Goal: Task Accomplishment & Management: Use online tool/utility

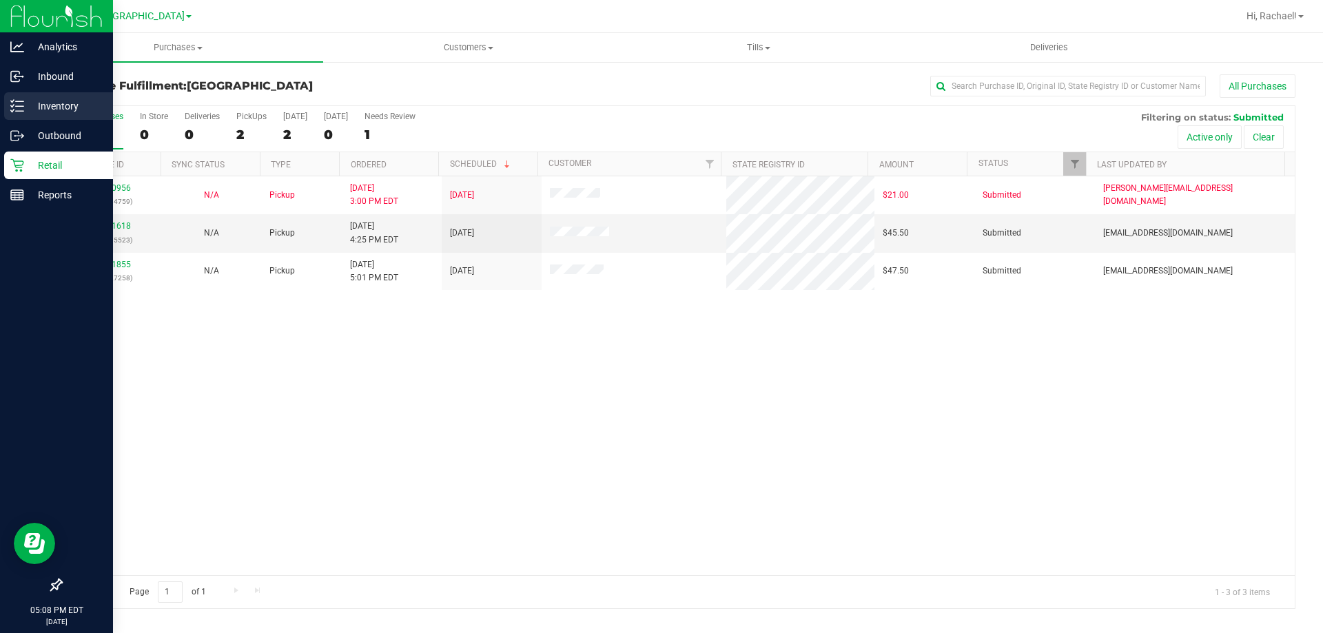
click at [19, 109] on icon at bounding box center [17, 106] width 14 height 14
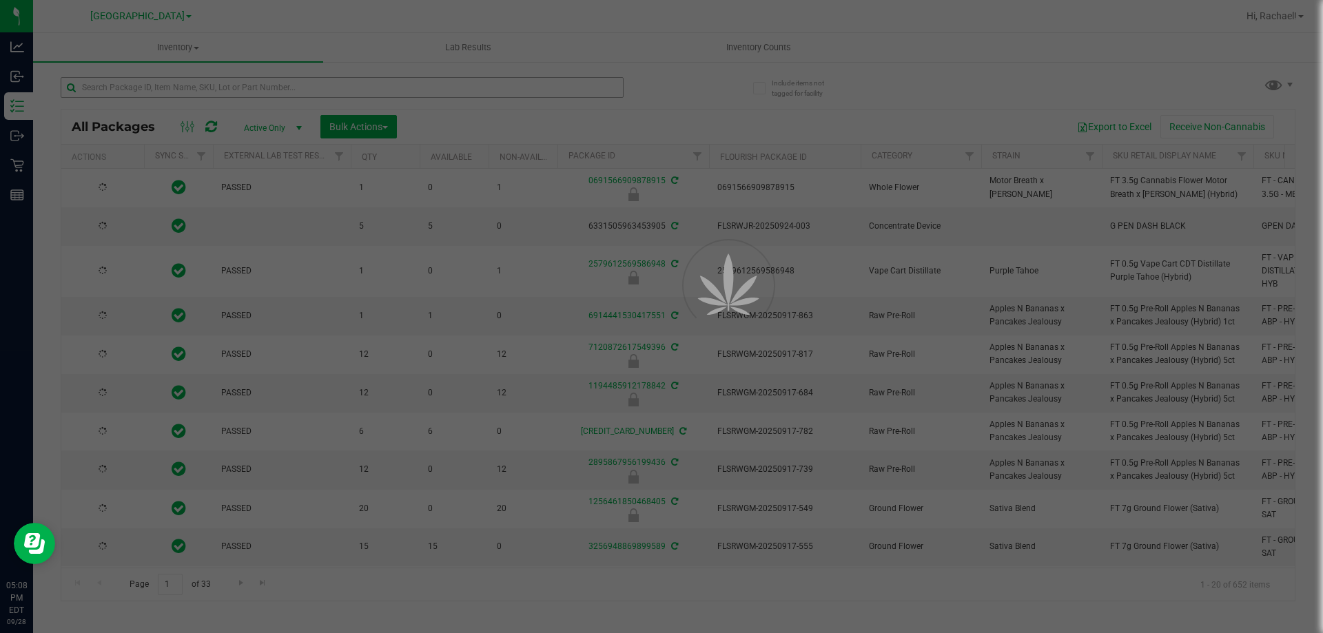
drag, startPoint x: 152, startPoint y: 81, endPoint x: 147, endPoint y: 90, distance: 9.9
click at [147, 91] on div at bounding box center [661, 316] width 1323 height 633
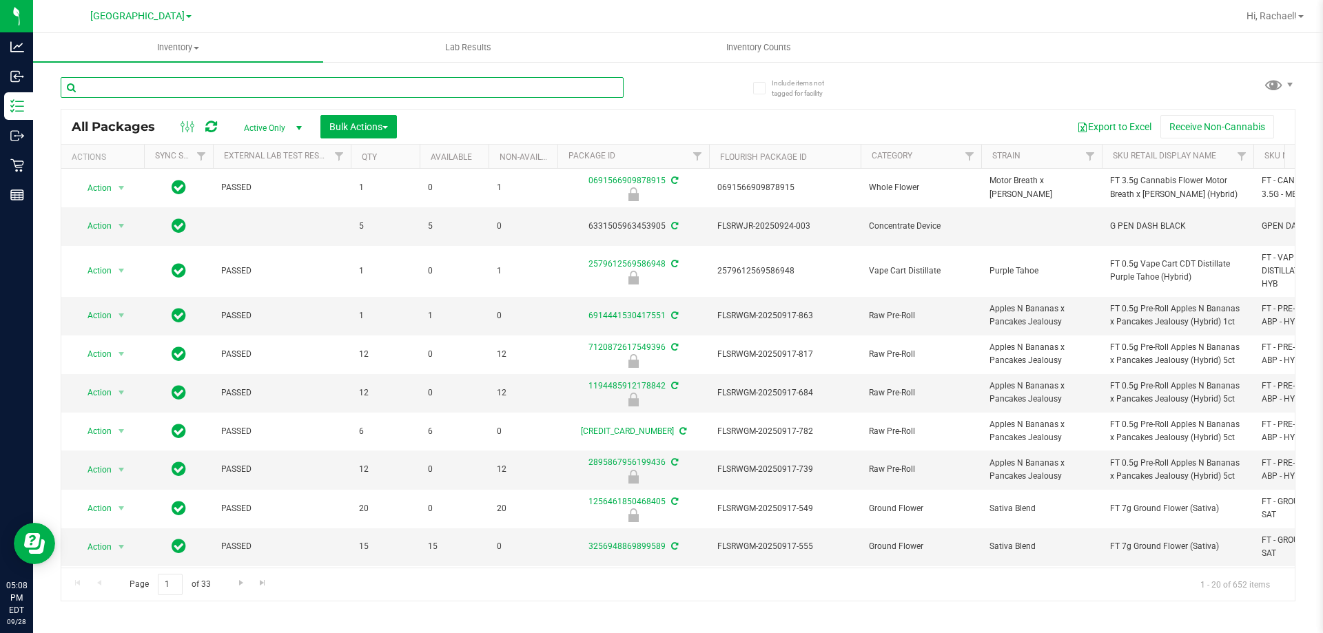
click at [147, 89] on input "text" at bounding box center [342, 87] width 563 height 21
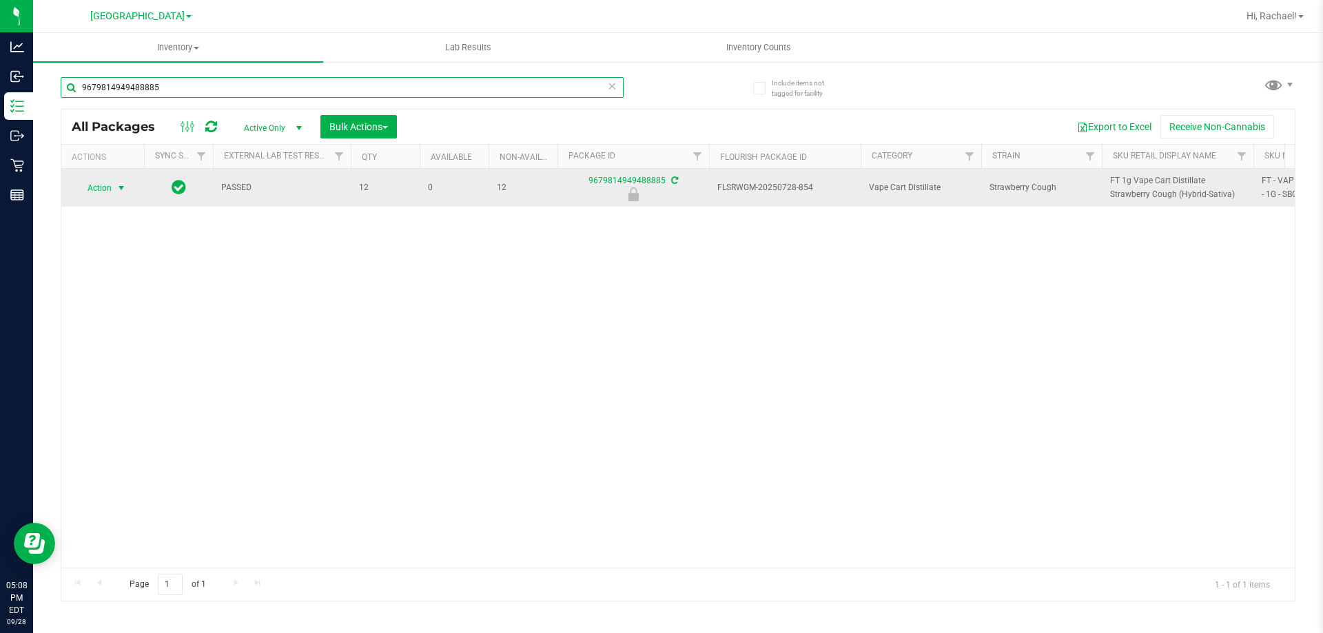
type input "9679814949488885"
click at [104, 189] on span "Action" at bounding box center [93, 188] width 37 height 19
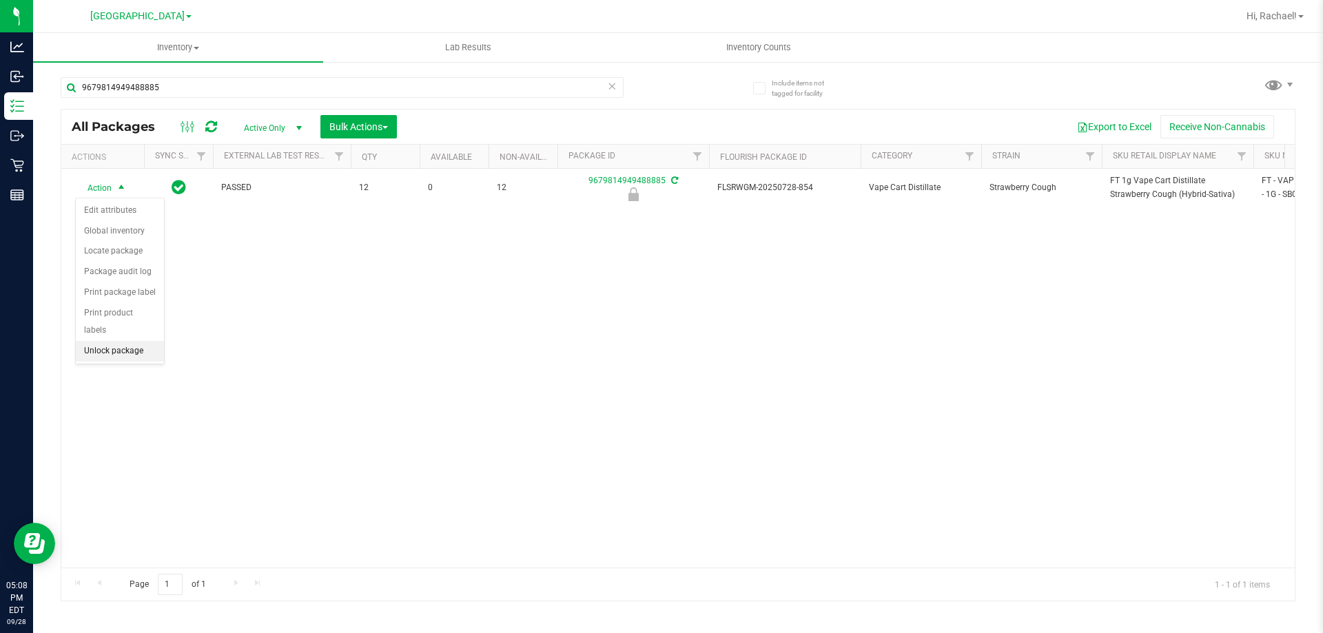
click at [104, 341] on li "Unlock package" at bounding box center [120, 351] width 88 height 21
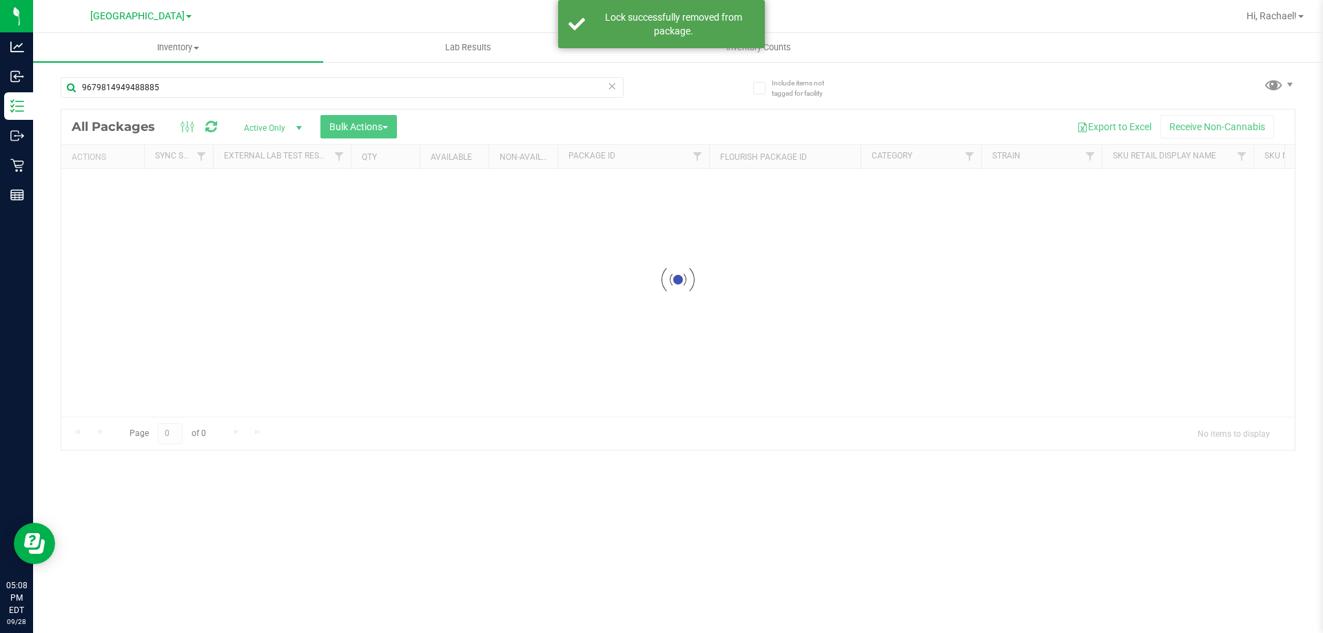
click at [1148, 185] on div at bounding box center [678, 280] width 1234 height 340
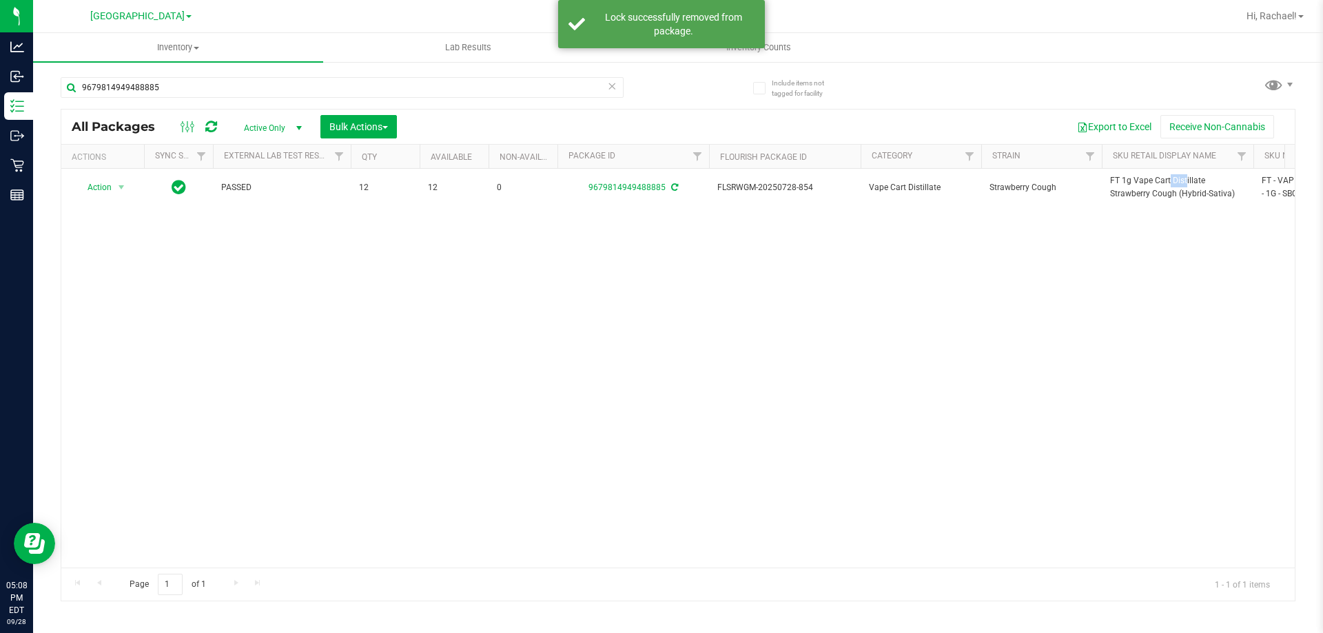
click at [1148, 185] on span "FT 1g Vape Cart Distillate Strawberry Cough (Hybrid-Sativa)" at bounding box center [1177, 187] width 135 height 26
click at [276, 92] on input "9679814949488885" at bounding box center [342, 87] width 563 height 21
click at [275, 92] on input "9679814949488885" at bounding box center [342, 87] width 563 height 21
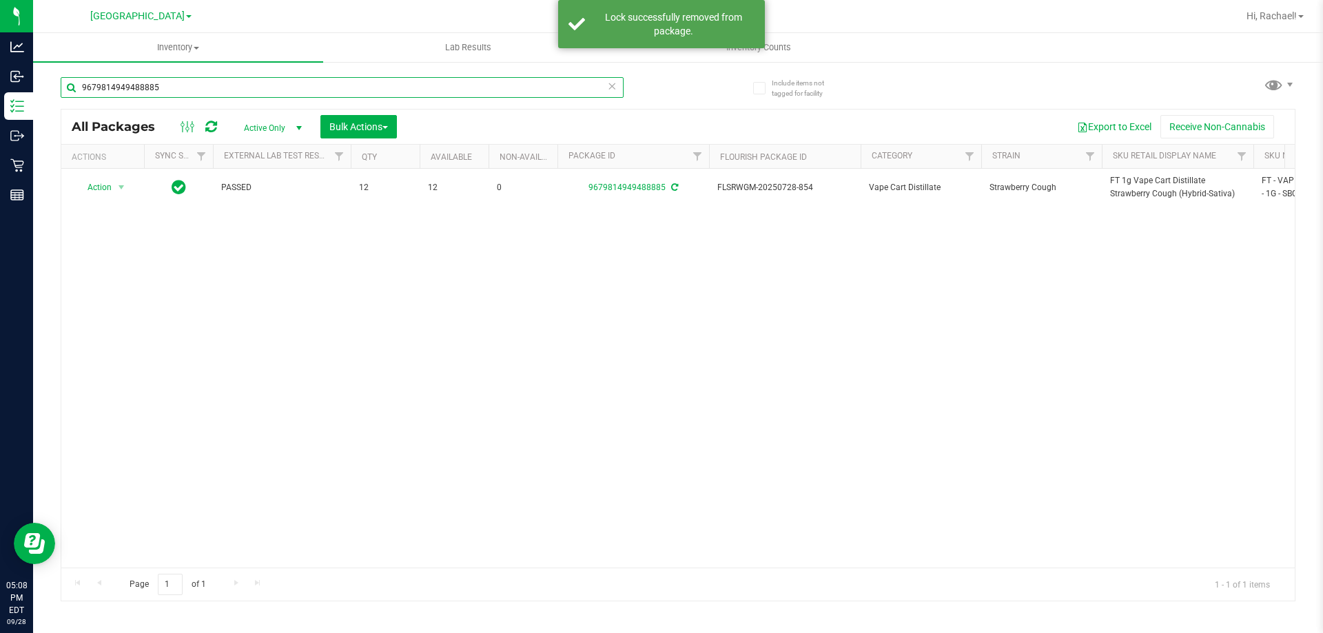
paste input "FT 1g Vape Cart Distillate Strawberry Cough (Hybrid-Sativa)"
type input "FT 1g Vape Cart Distillate Strawberry Cough (Hybrid-Sativa)"
